Goal: Book appointment/travel/reservation

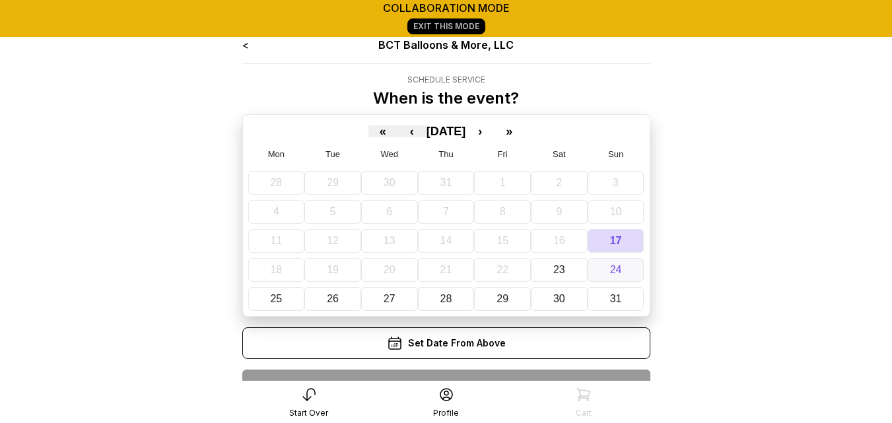
click at [620, 272] on abbr "24" at bounding box center [616, 269] width 12 height 11
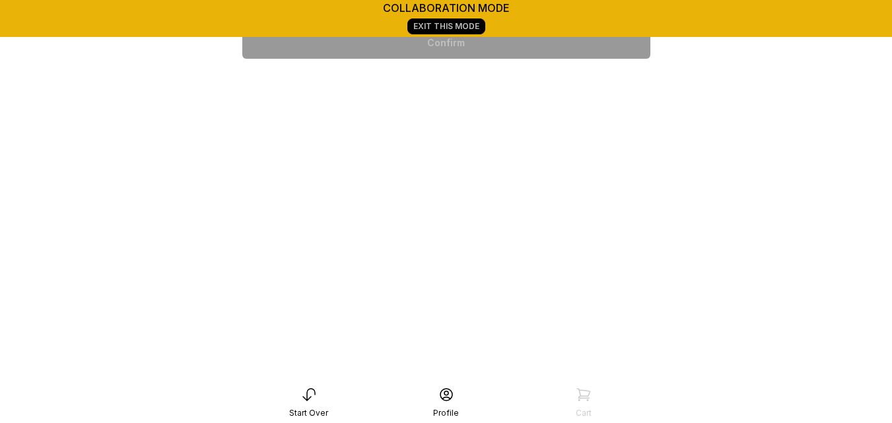
scroll to position [275, 0]
click at [566, 365] on div "6:00 pm" at bounding box center [446, 381] width 387 height 32
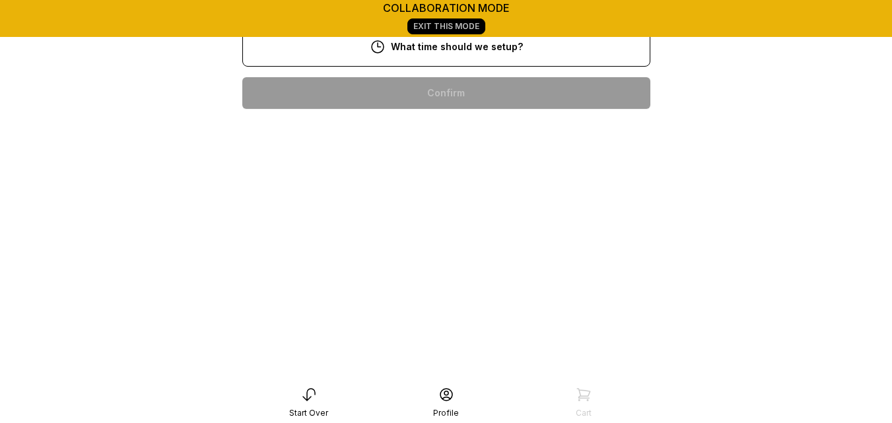
scroll to position [348, 0]
click at [463, 415] on div "4:00 pm" at bounding box center [446, 431] width 387 height 32
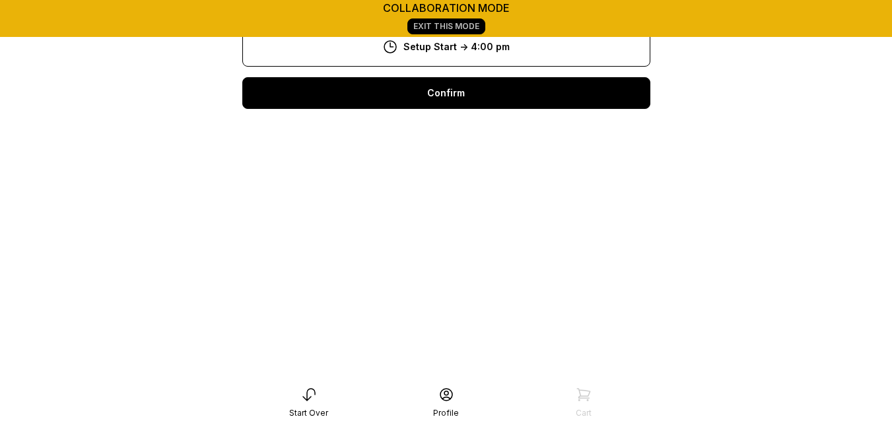
scroll to position [185, 0]
click at [456, 101] on div "Confirm" at bounding box center [446, 93] width 408 height 32
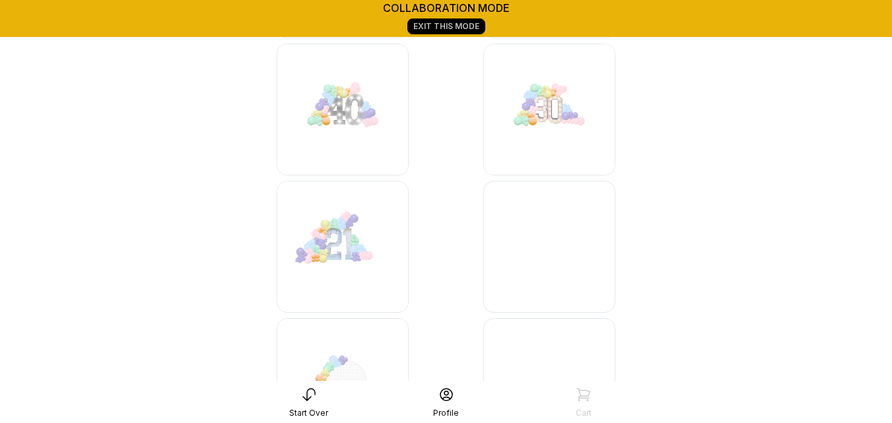
scroll to position [2085, 0]
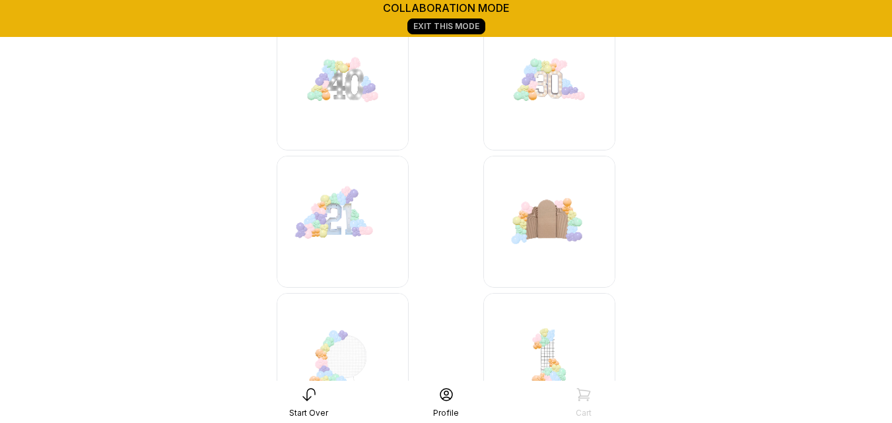
click at [349, 94] on img at bounding box center [343, 84] width 132 height 132
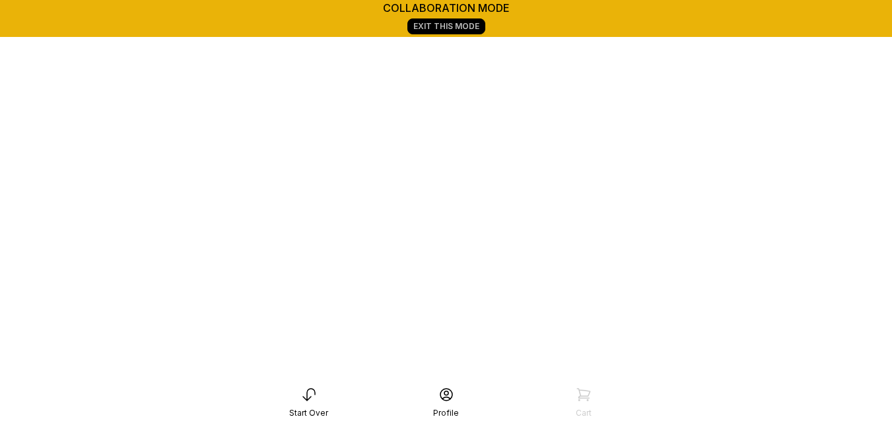
scroll to position [185, 0]
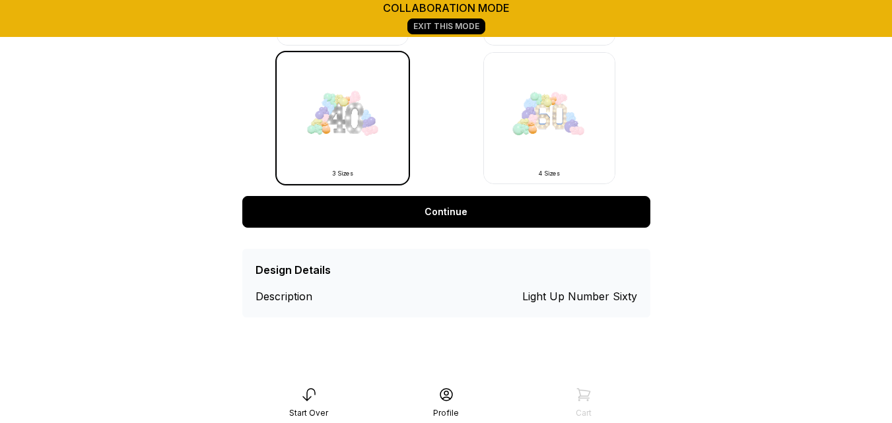
scroll to position [548, 0]
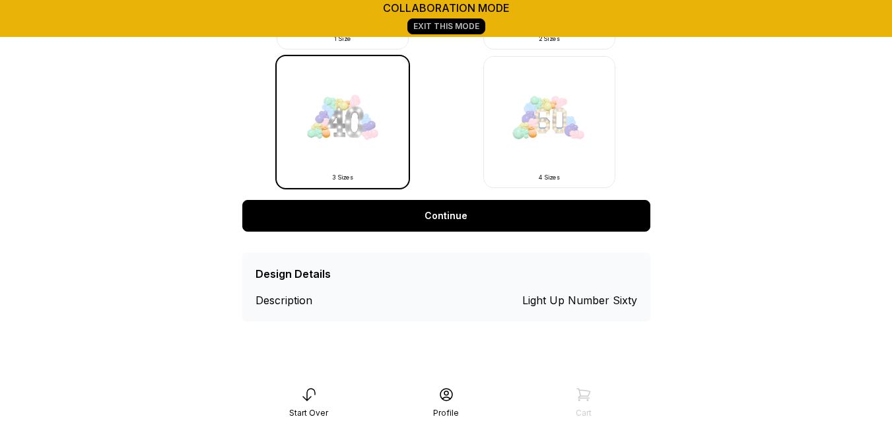
click at [592, 299] on div "Light Up Number Sixty" at bounding box center [579, 301] width 115 height 16
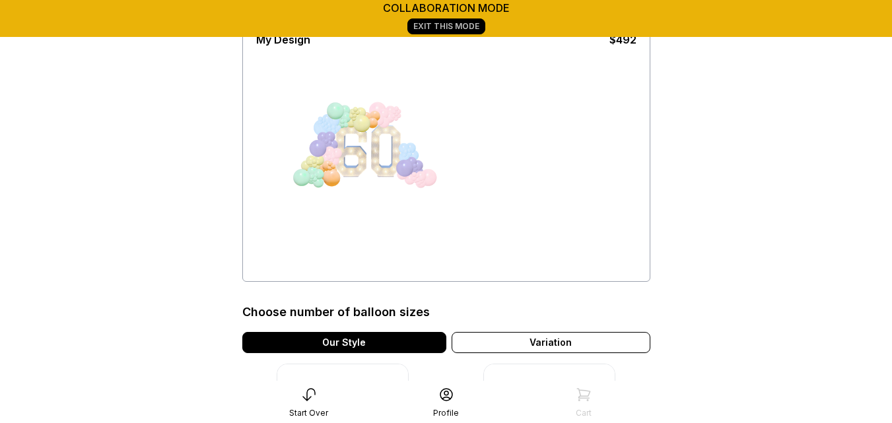
scroll to position [0, 0]
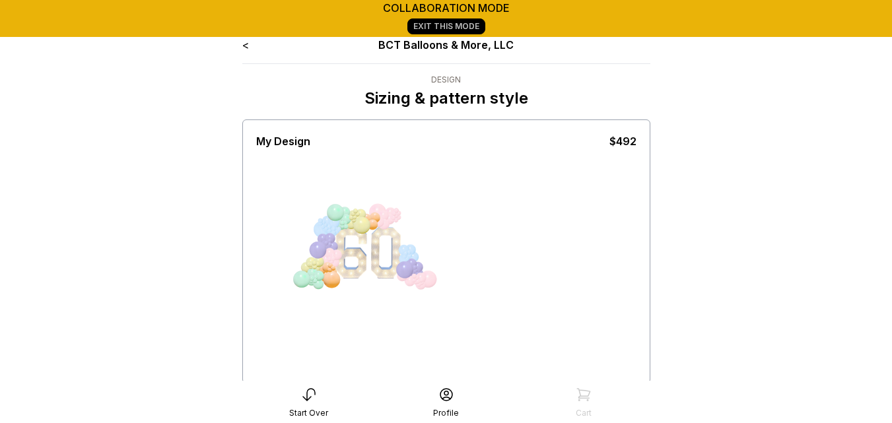
click at [379, 244] on div at bounding box center [368, 260] width 66 height 66
drag, startPoint x: 318, startPoint y: 211, endPoint x: 435, endPoint y: 233, distance: 118.9
click at [435, 233] on div "My Design $492" at bounding box center [446, 252] width 380 height 258
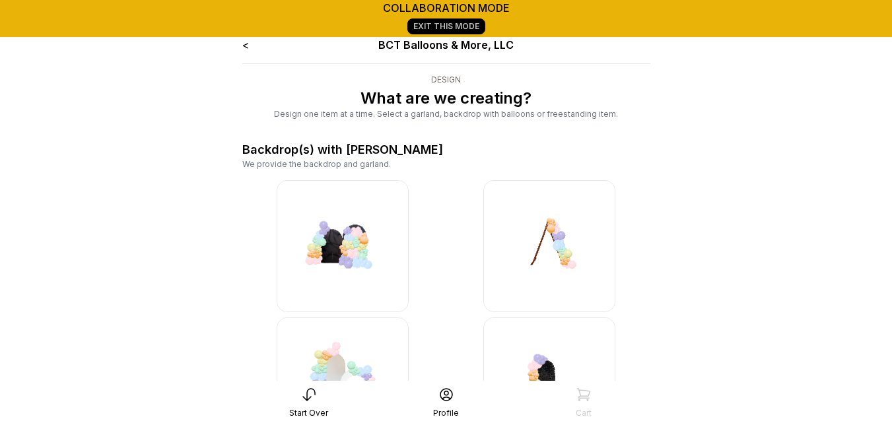
click at [448, 24] on link "Exit This Mode" at bounding box center [446, 26] width 78 height 16
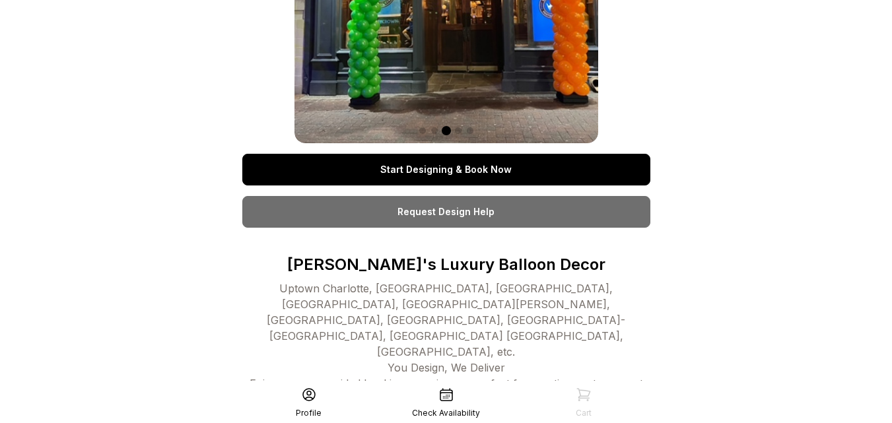
scroll to position [245, 0]
